Goal: Task Accomplishment & Management: Use online tool/utility

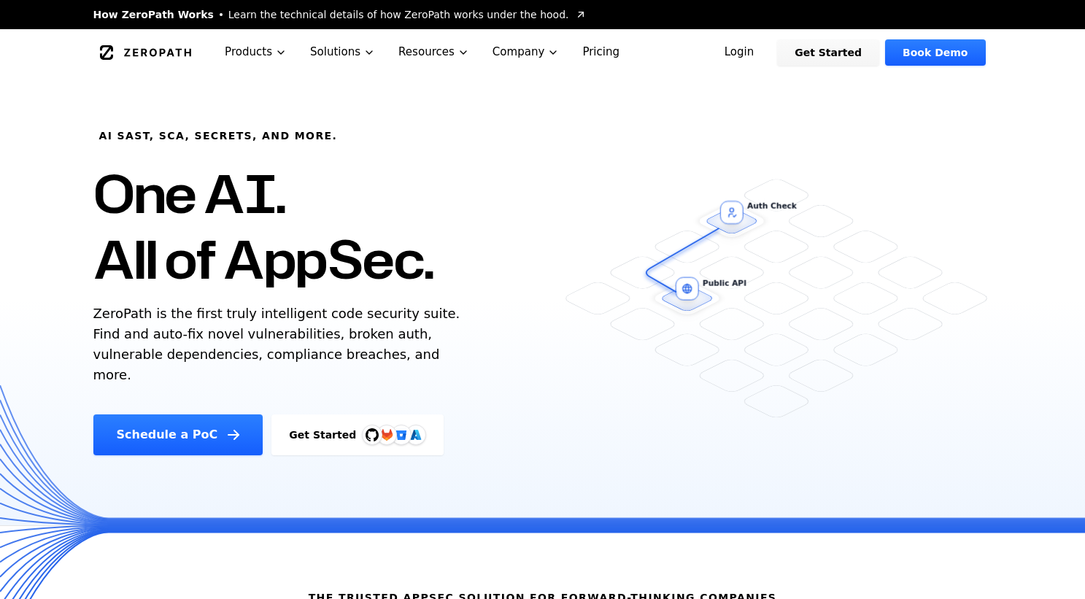
click at [304, 417] on link "Get Started" at bounding box center [357, 434] width 172 height 41
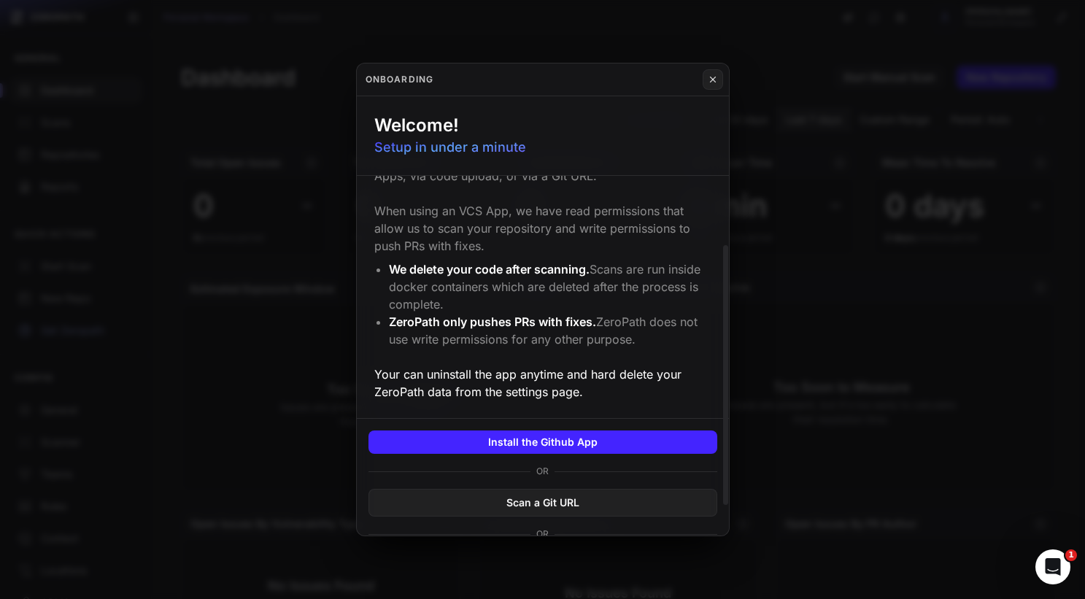
scroll to position [137, 0]
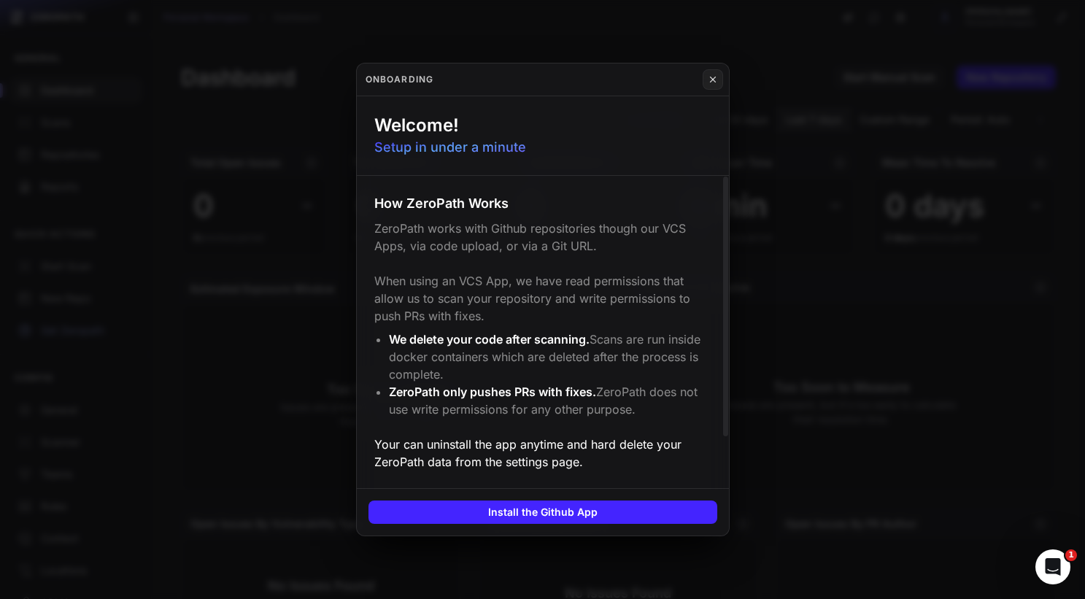
scroll to position [137, 0]
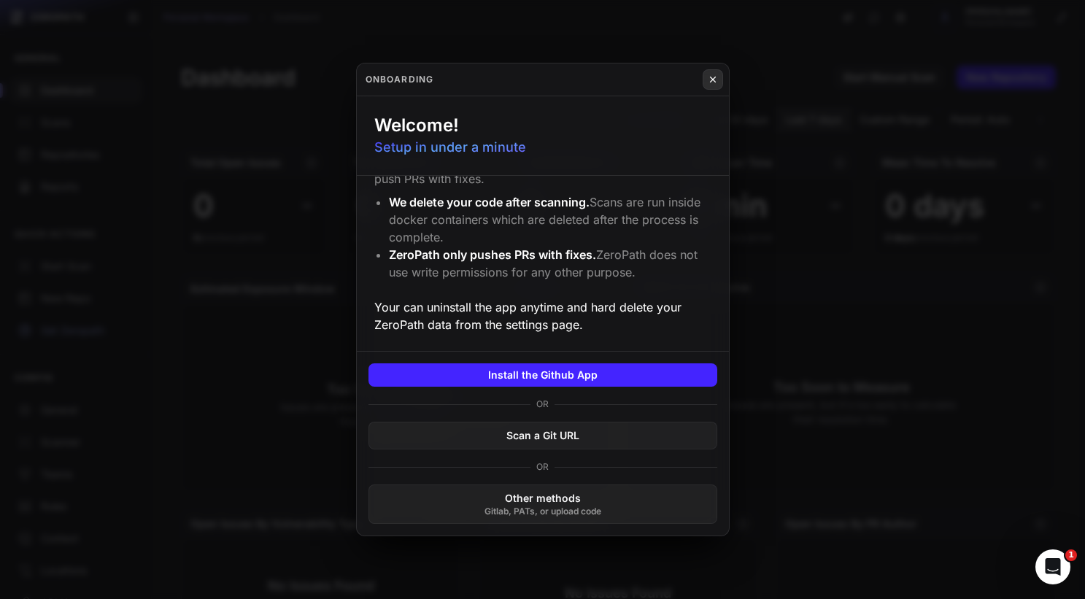
click at [712, 74] on icon at bounding box center [713, 80] width 10 height 12
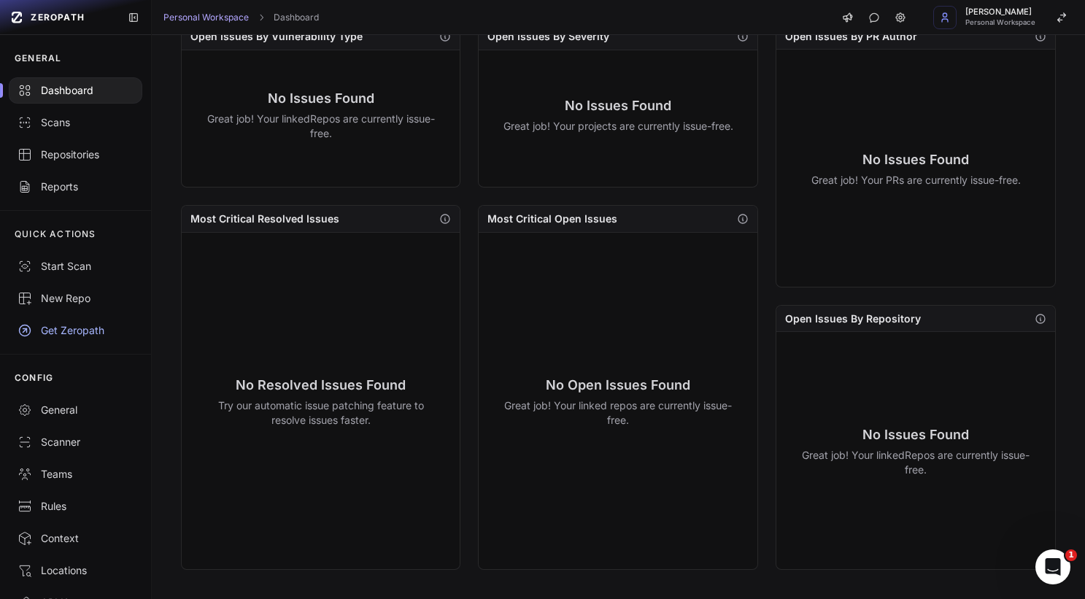
scroll to position [0, 0]
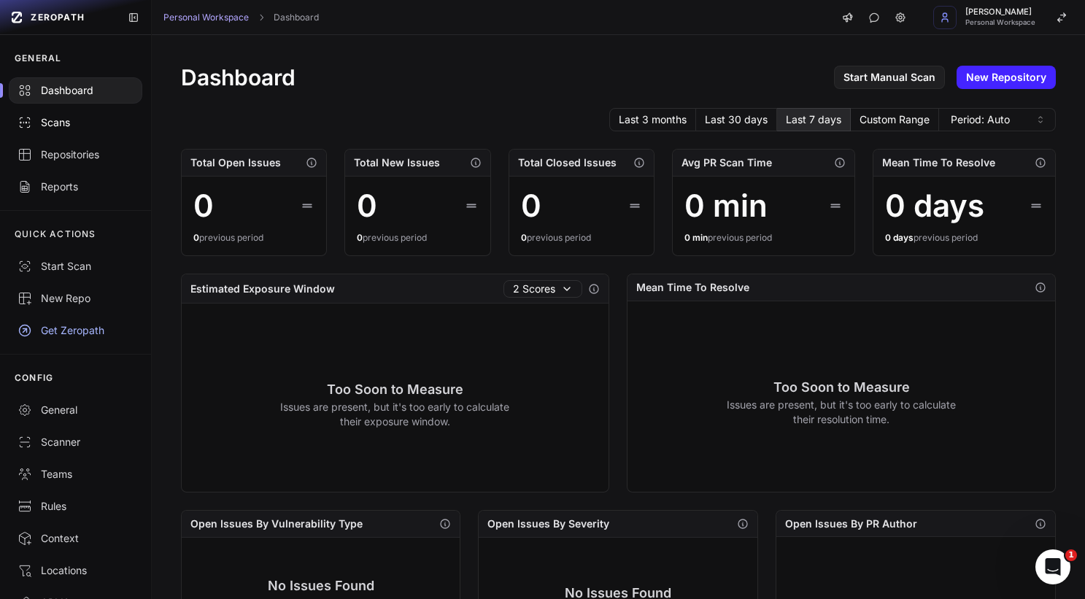
click at [54, 123] on div "Scans" at bounding box center [76, 122] width 116 height 15
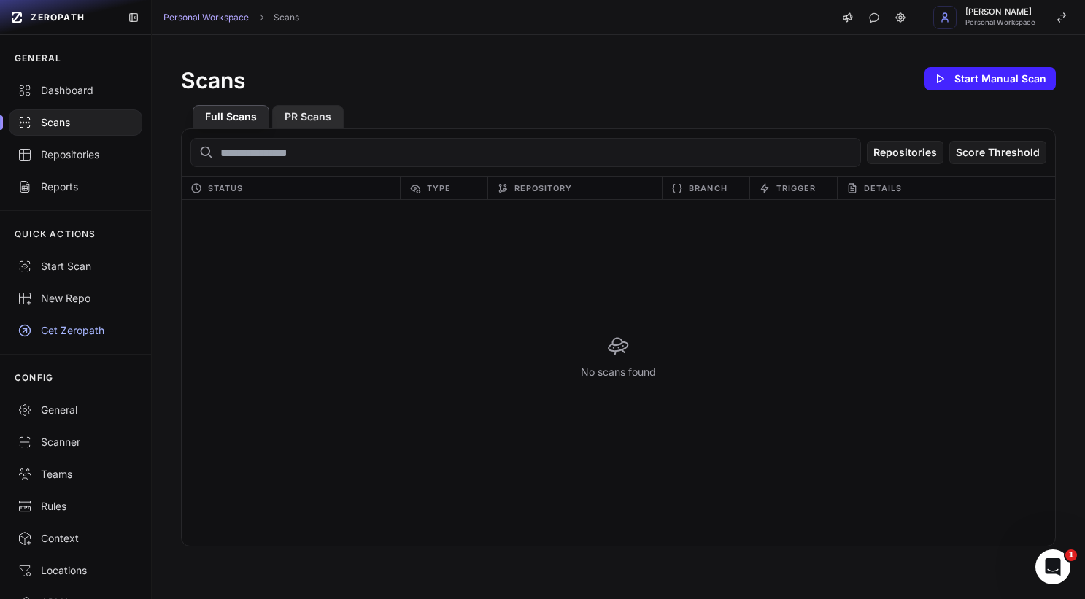
click at [298, 120] on button "PR Scans" at bounding box center [308, 116] width 72 height 23
click at [245, 119] on button "Full Scans" at bounding box center [231, 116] width 77 height 23
click at [118, 144] on link "Repositories" at bounding box center [75, 155] width 151 height 32
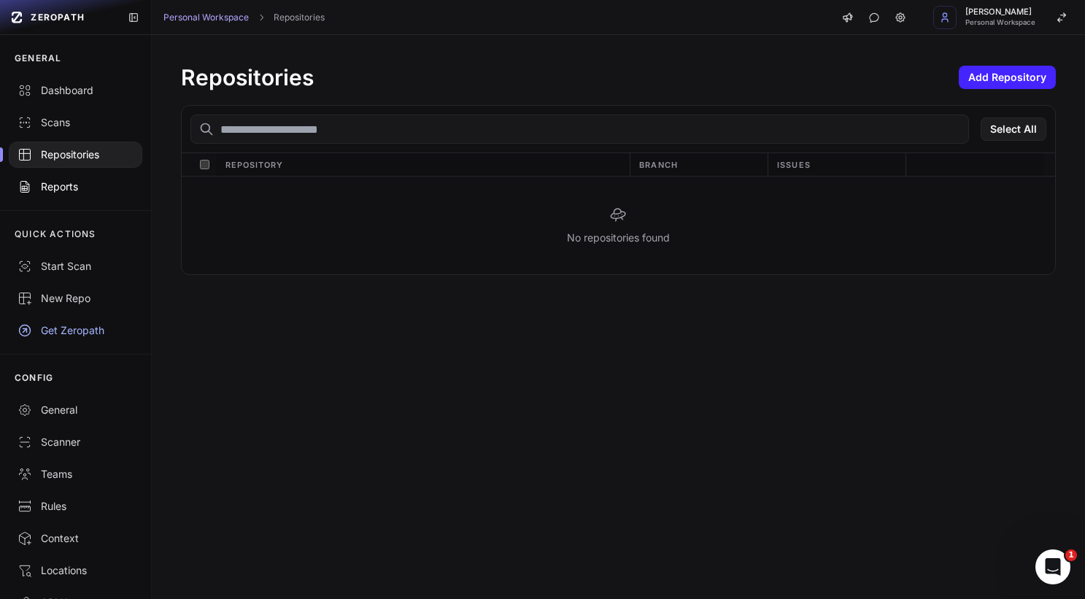
click at [100, 180] on div "Reports" at bounding box center [76, 187] width 116 height 15
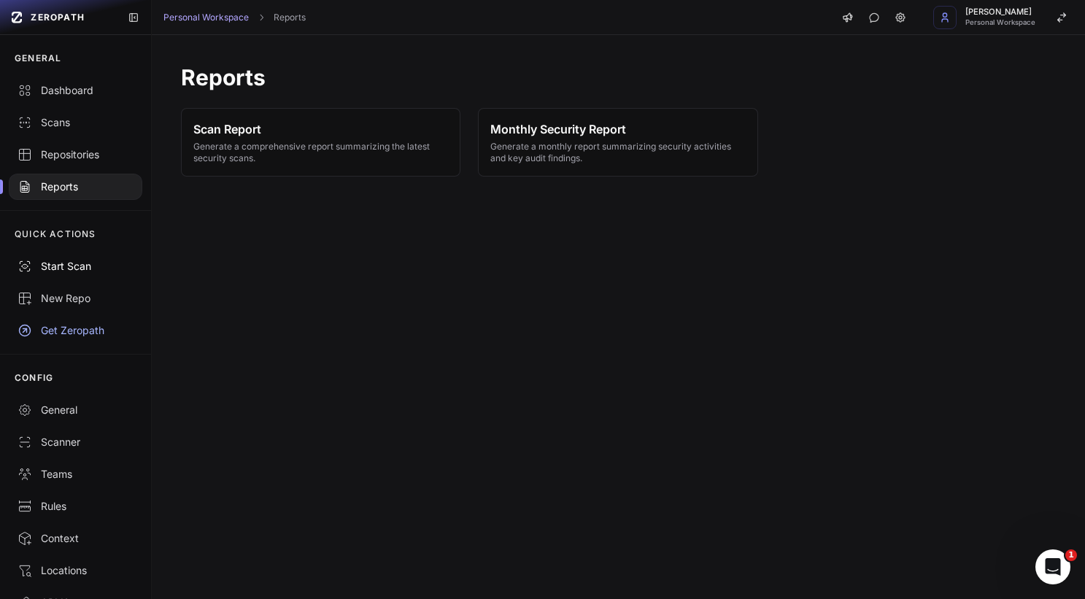
click at [83, 263] on div "Start Scan" at bounding box center [76, 266] width 116 height 15
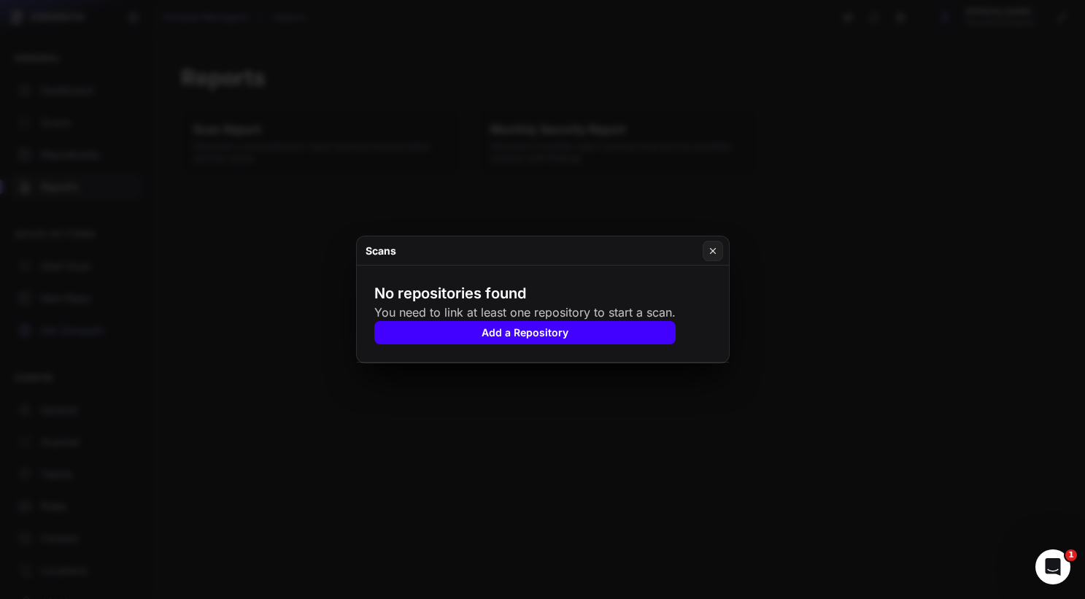
click at [452, 334] on button "Add a Repository" at bounding box center [524, 332] width 301 height 23
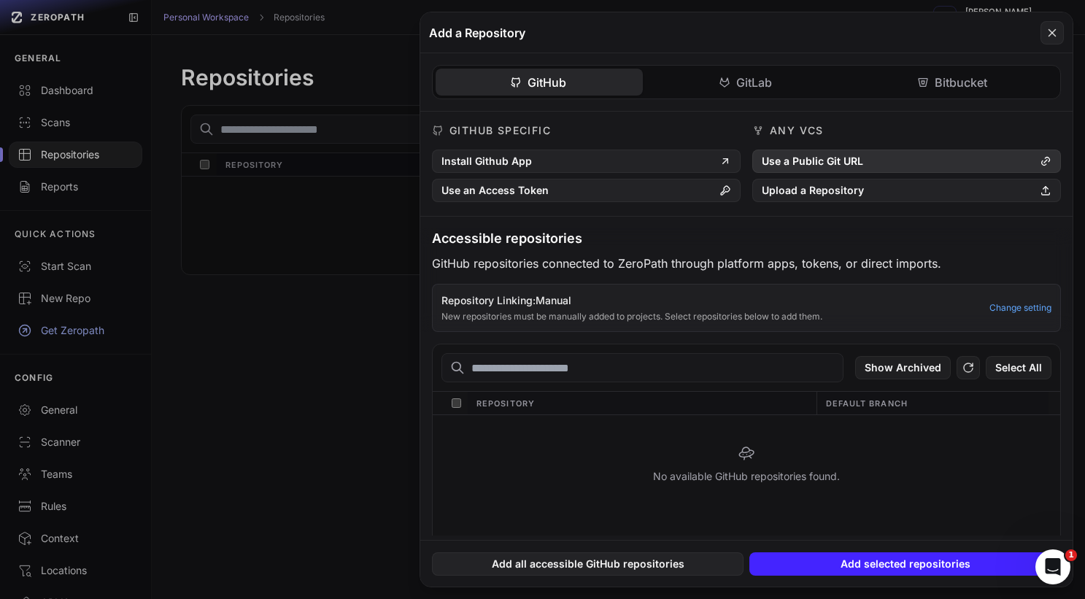
click at [779, 159] on button "Use a Public Git URL" at bounding box center [906, 161] width 309 height 23
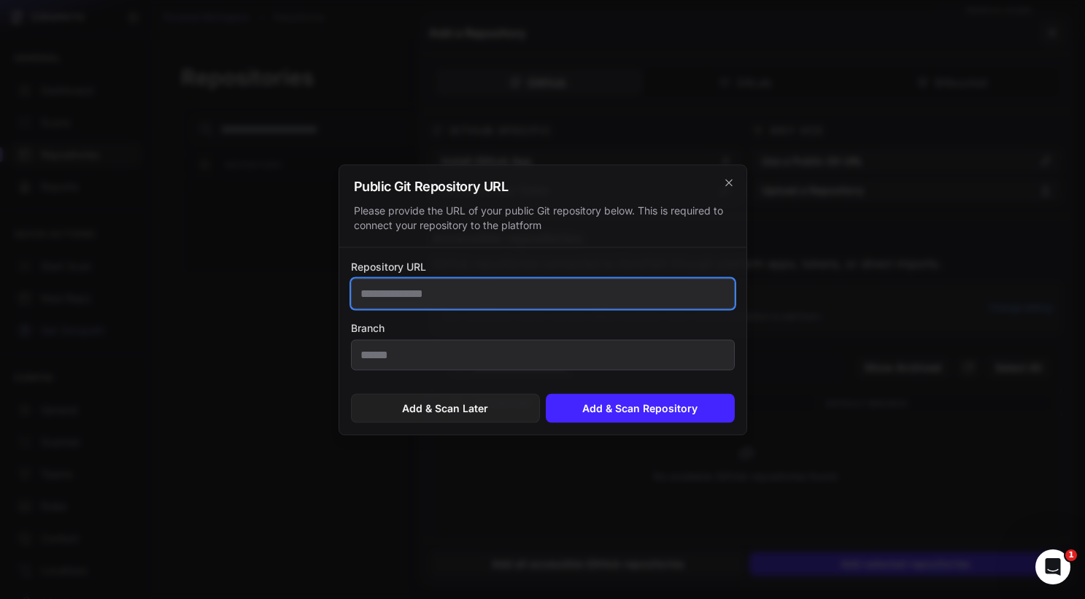
paste input "**********"
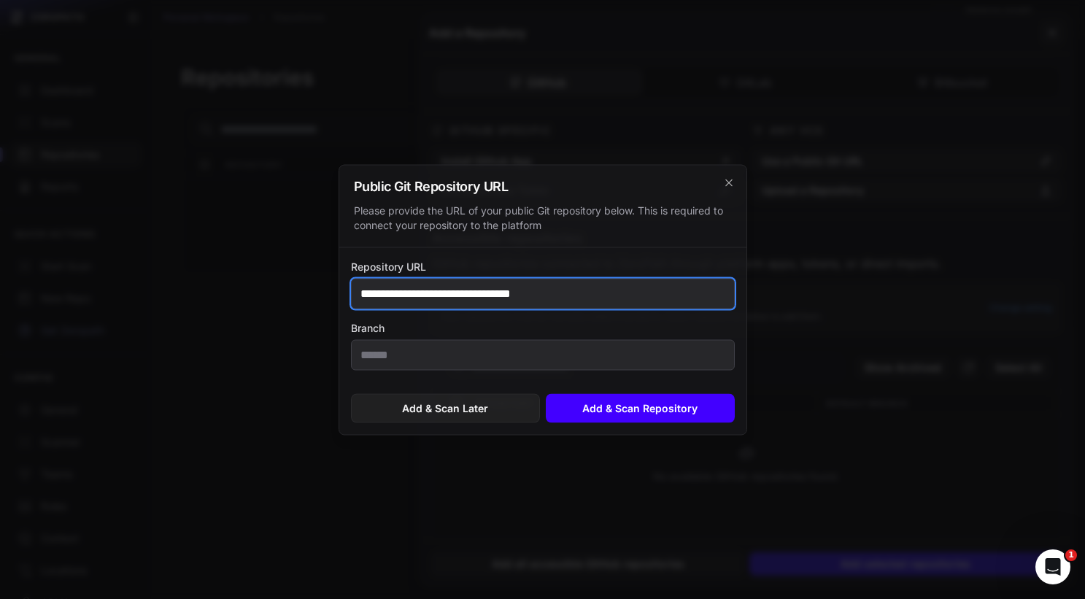
type input "**********"
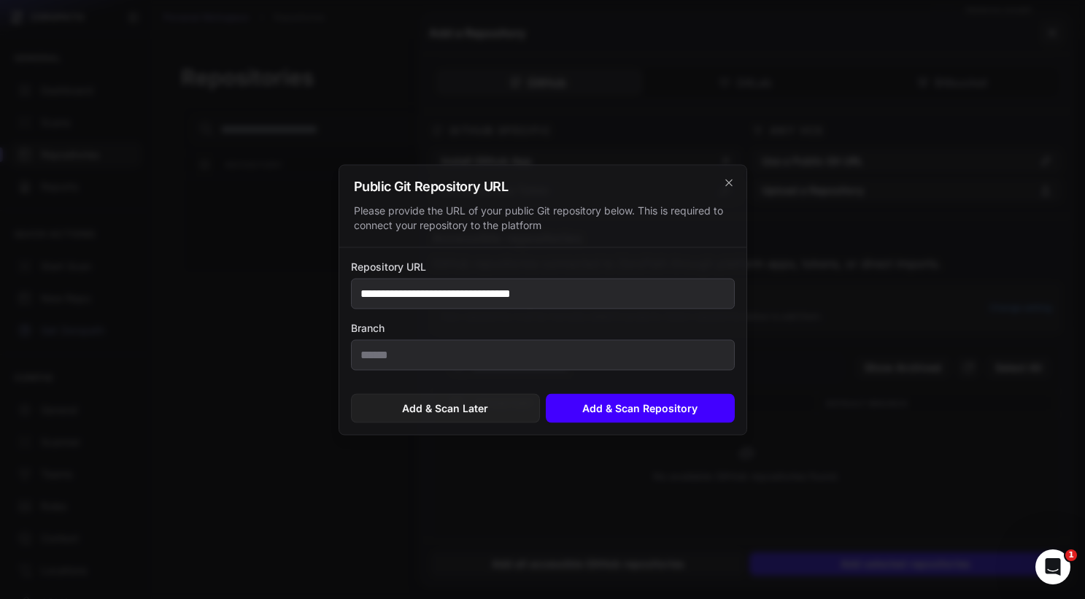
click at [578, 412] on button "Add & Scan Repository" at bounding box center [640, 407] width 189 height 29
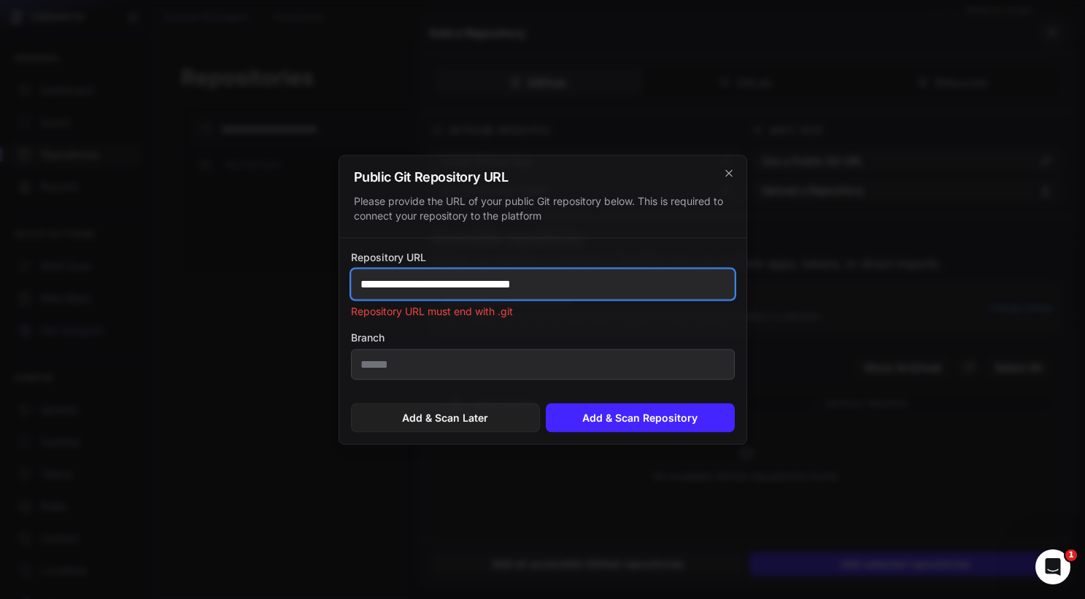
click at [536, 271] on input "**********" at bounding box center [543, 284] width 384 height 31
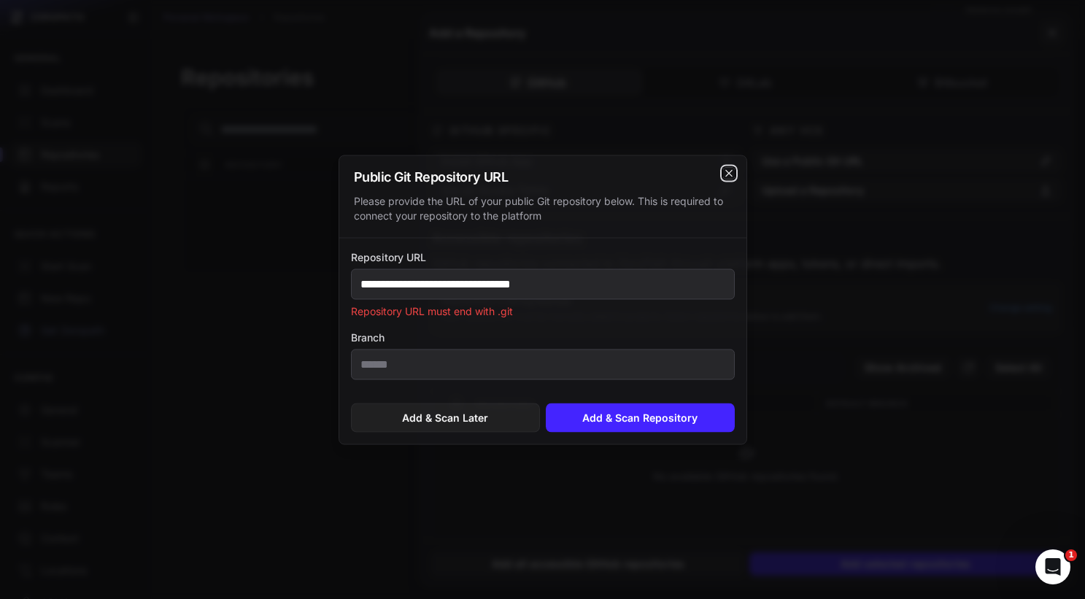
click at [731, 176] on icon "cross 2," at bounding box center [728, 172] width 7 height 7
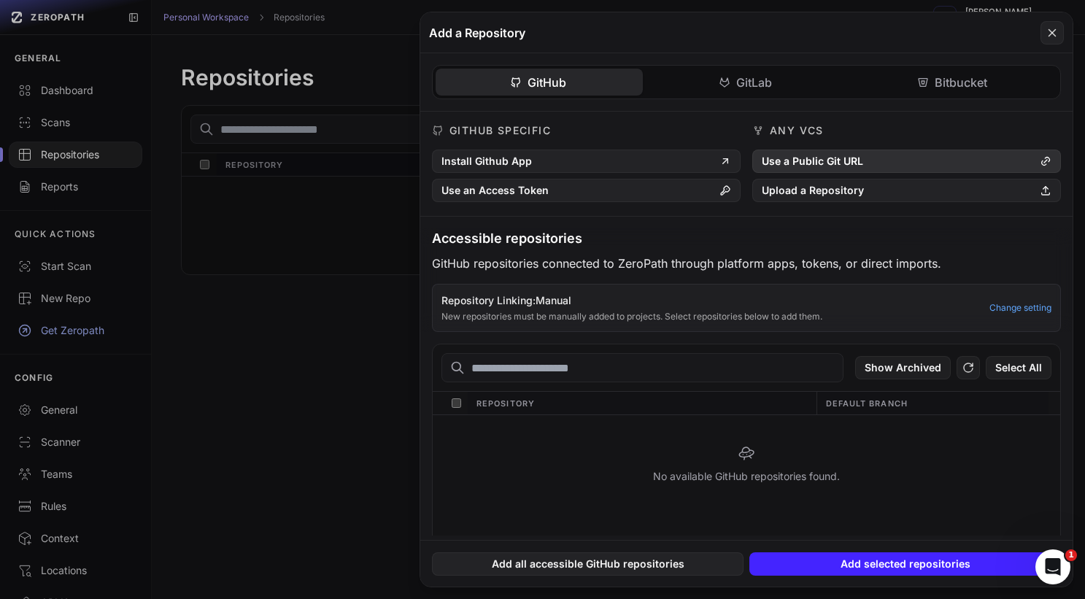
click at [829, 161] on button "Use a Public Git URL" at bounding box center [906, 161] width 309 height 23
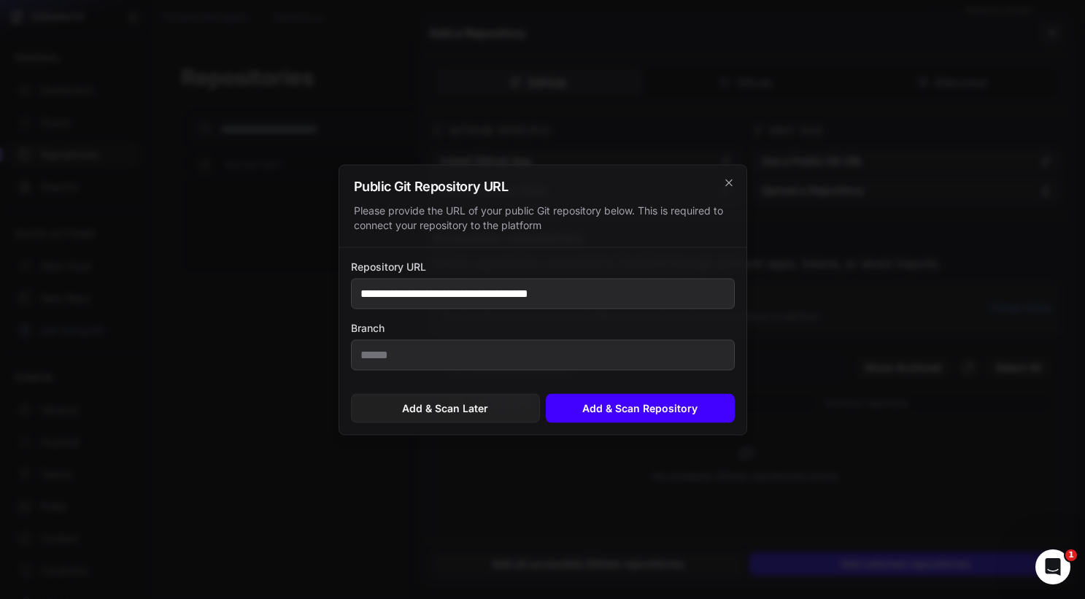
type input "**********"
click at [597, 406] on button "Add & Scan Repository" at bounding box center [640, 407] width 189 height 29
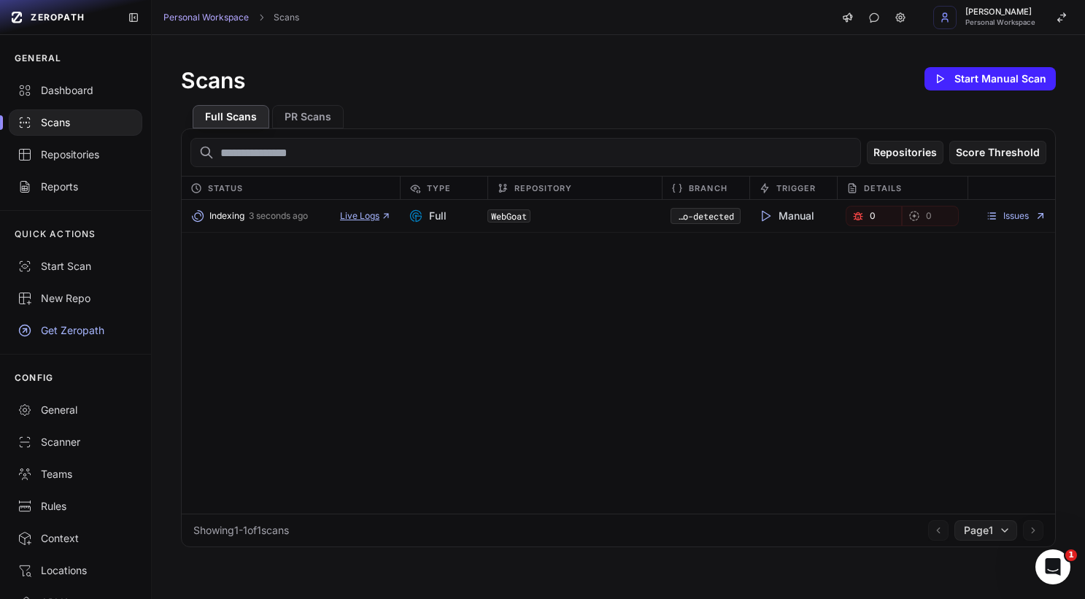
click at [352, 215] on span "Live Logs" at bounding box center [365, 216] width 51 height 12
click at [1024, 220] on link "Issues" at bounding box center [1016, 216] width 61 height 12
click at [77, 124] on div "Scans" at bounding box center [76, 122] width 116 height 15
click at [978, 155] on button "Score Threshold" at bounding box center [997, 152] width 97 height 23
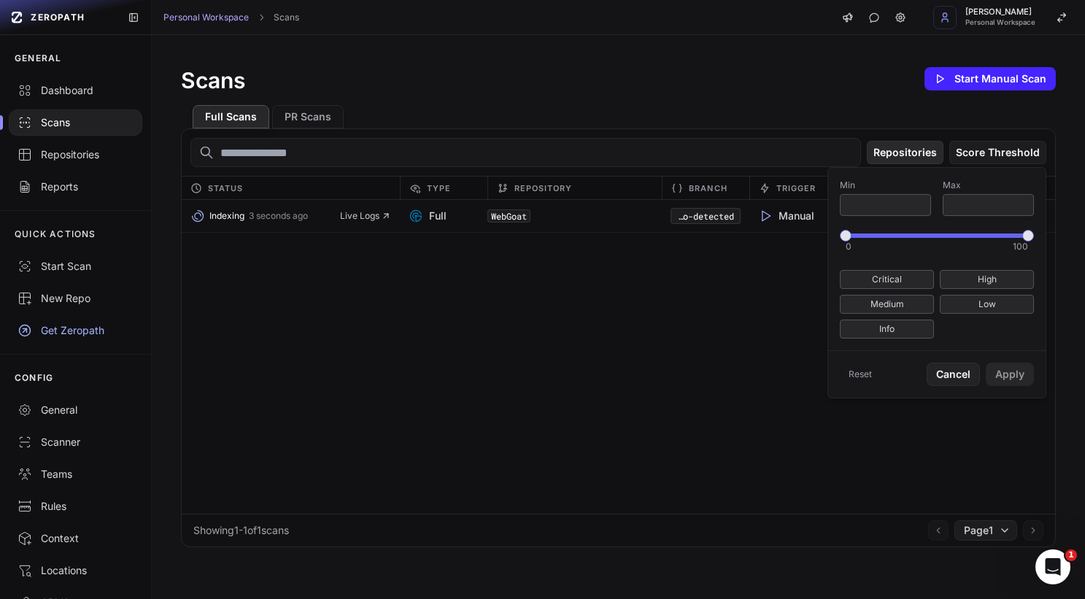
click at [925, 155] on button "Repositories" at bounding box center [905, 152] width 77 height 23
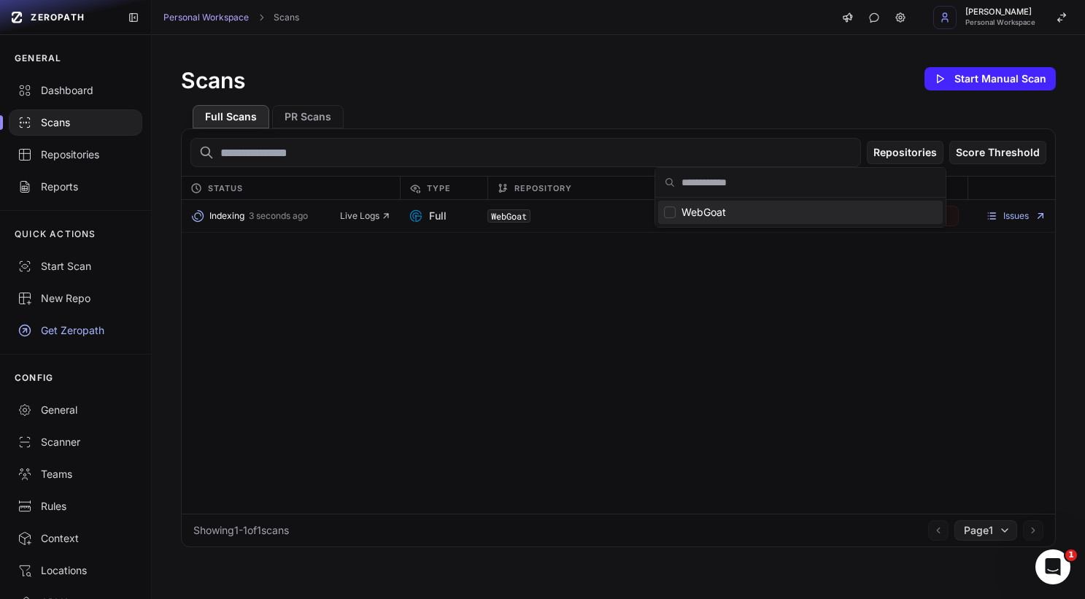
click at [803, 89] on div "Scans Start Manual Scan" at bounding box center [618, 78] width 875 height 29
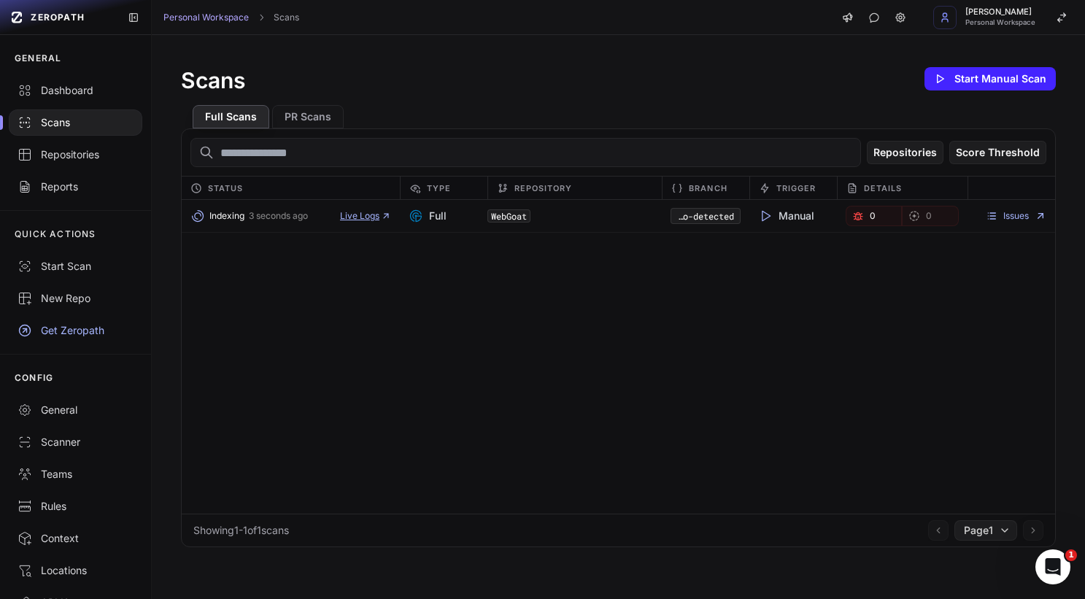
click at [374, 216] on span "Live Logs" at bounding box center [365, 216] width 51 height 12
click at [366, 223] on div "Indexing 3 seconds ago Live Logs" at bounding box center [291, 216] width 218 height 20
click at [366, 218] on span "Live Logs" at bounding box center [365, 216] width 51 height 12
click at [360, 221] on span "Live Logs" at bounding box center [365, 216] width 51 height 12
click at [355, 223] on div "Indexing 3 seconds ago Live Logs" at bounding box center [291, 216] width 218 height 20
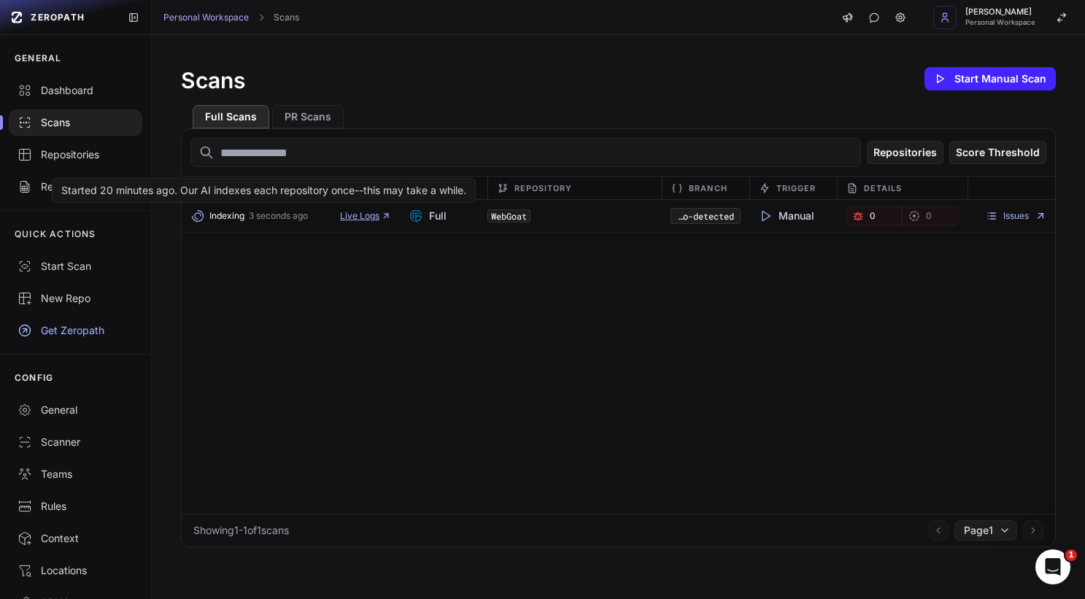
click at [362, 214] on span "Live Logs" at bounding box center [365, 216] width 51 height 12
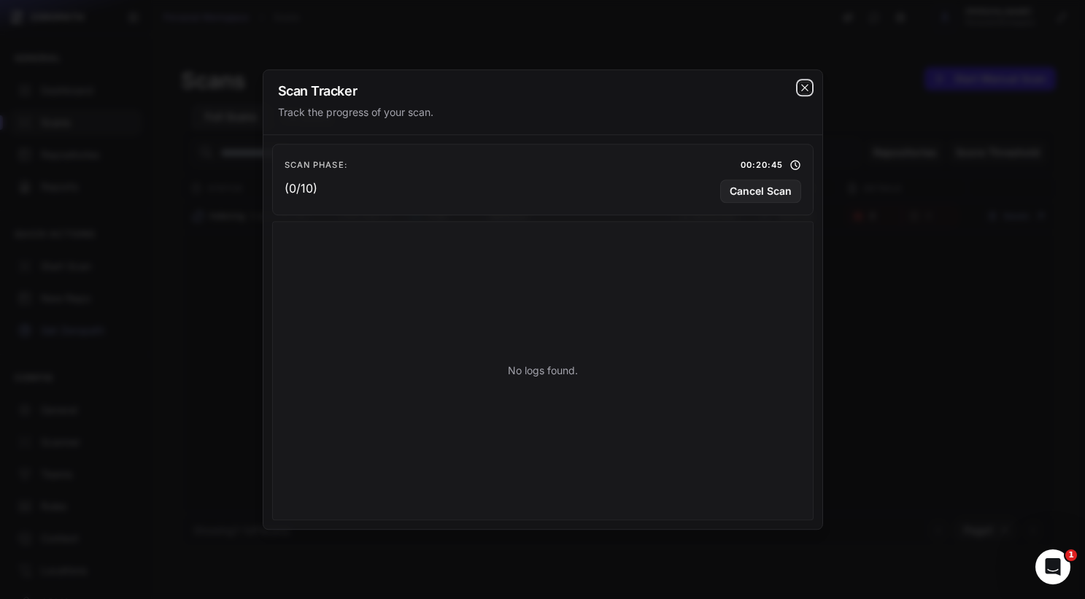
click at [803, 92] on icon "cross 2," at bounding box center [805, 88] width 12 height 12
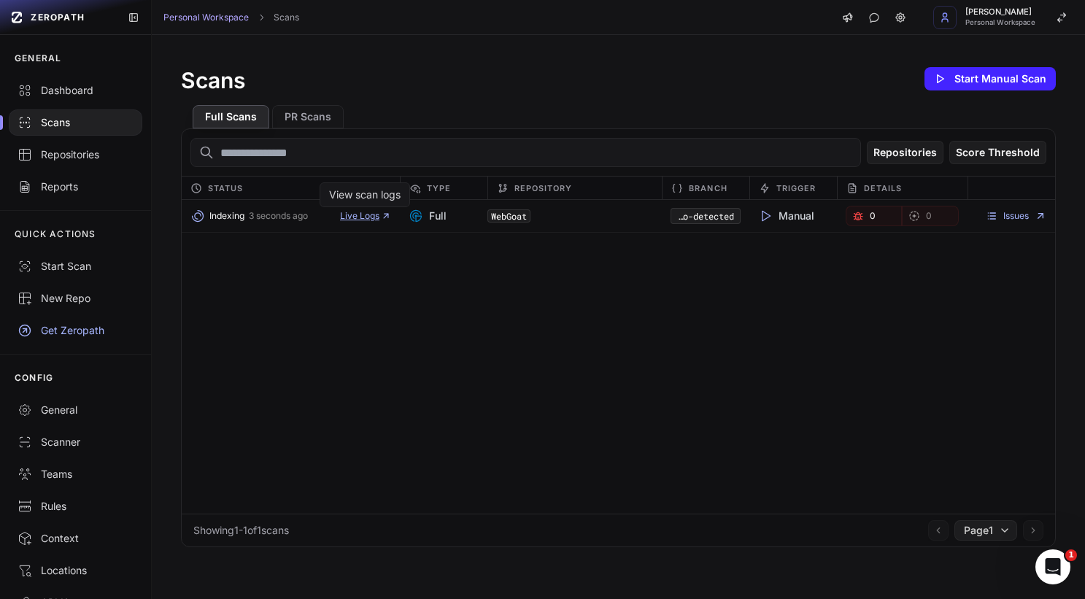
click at [378, 213] on span "Live Logs" at bounding box center [365, 216] width 51 height 12
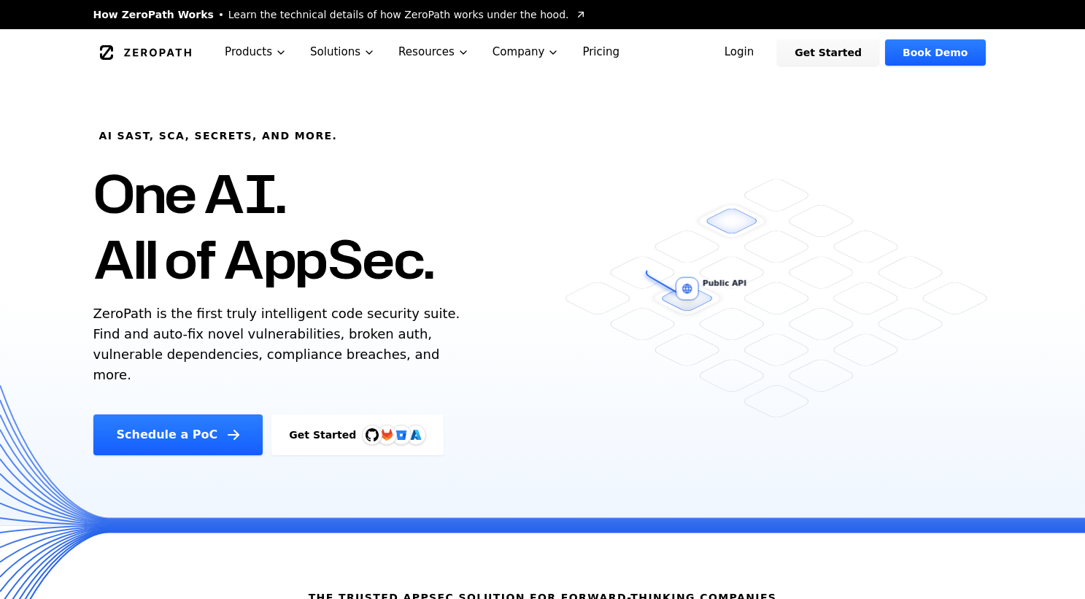
click at [754, 48] on link "Login" at bounding box center [739, 52] width 65 height 26
